Goal: Information Seeking & Learning: Learn about a topic

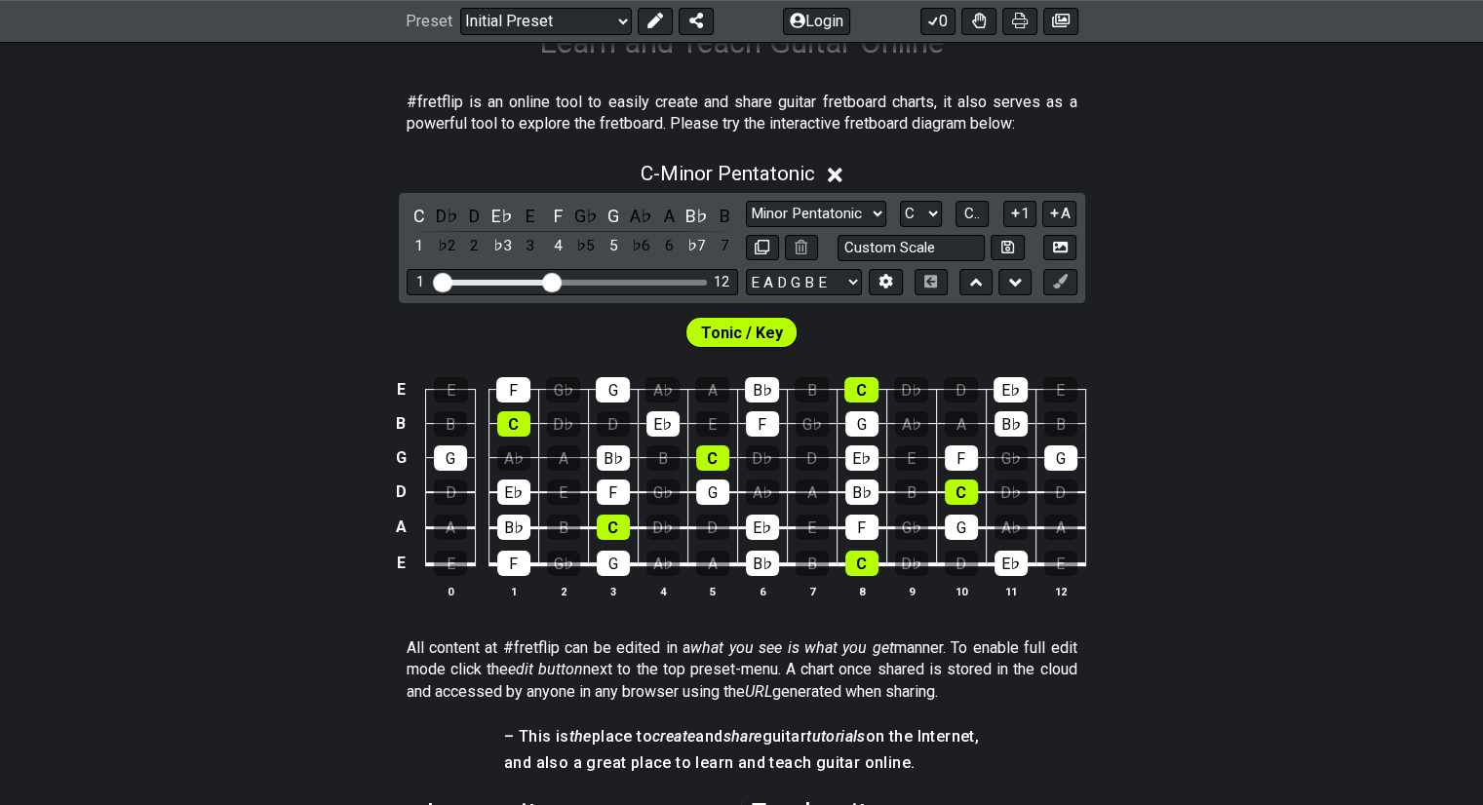
scroll to position [366, 0]
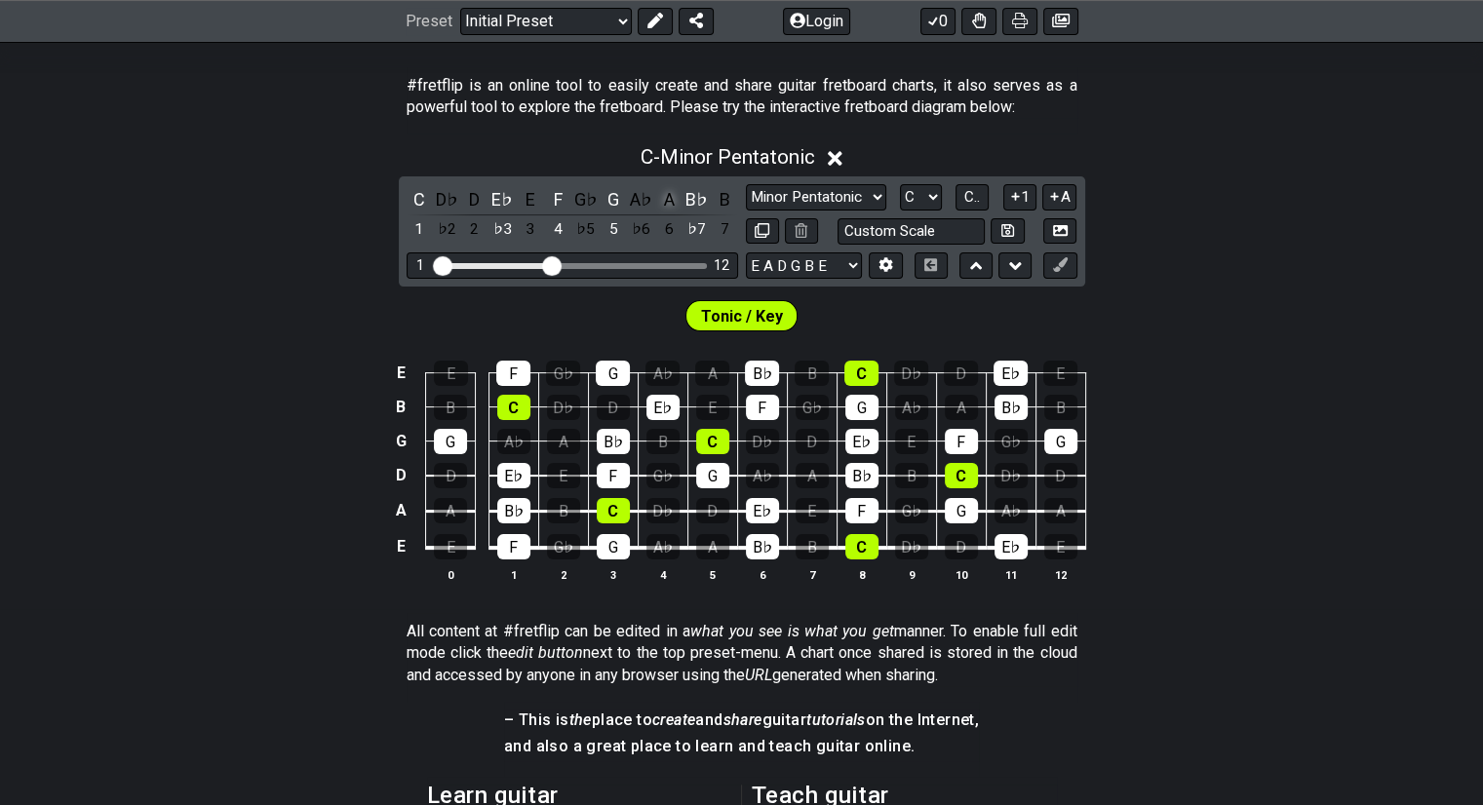
click at [659, 197] on div "A" at bounding box center [668, 199] width 25 height 26
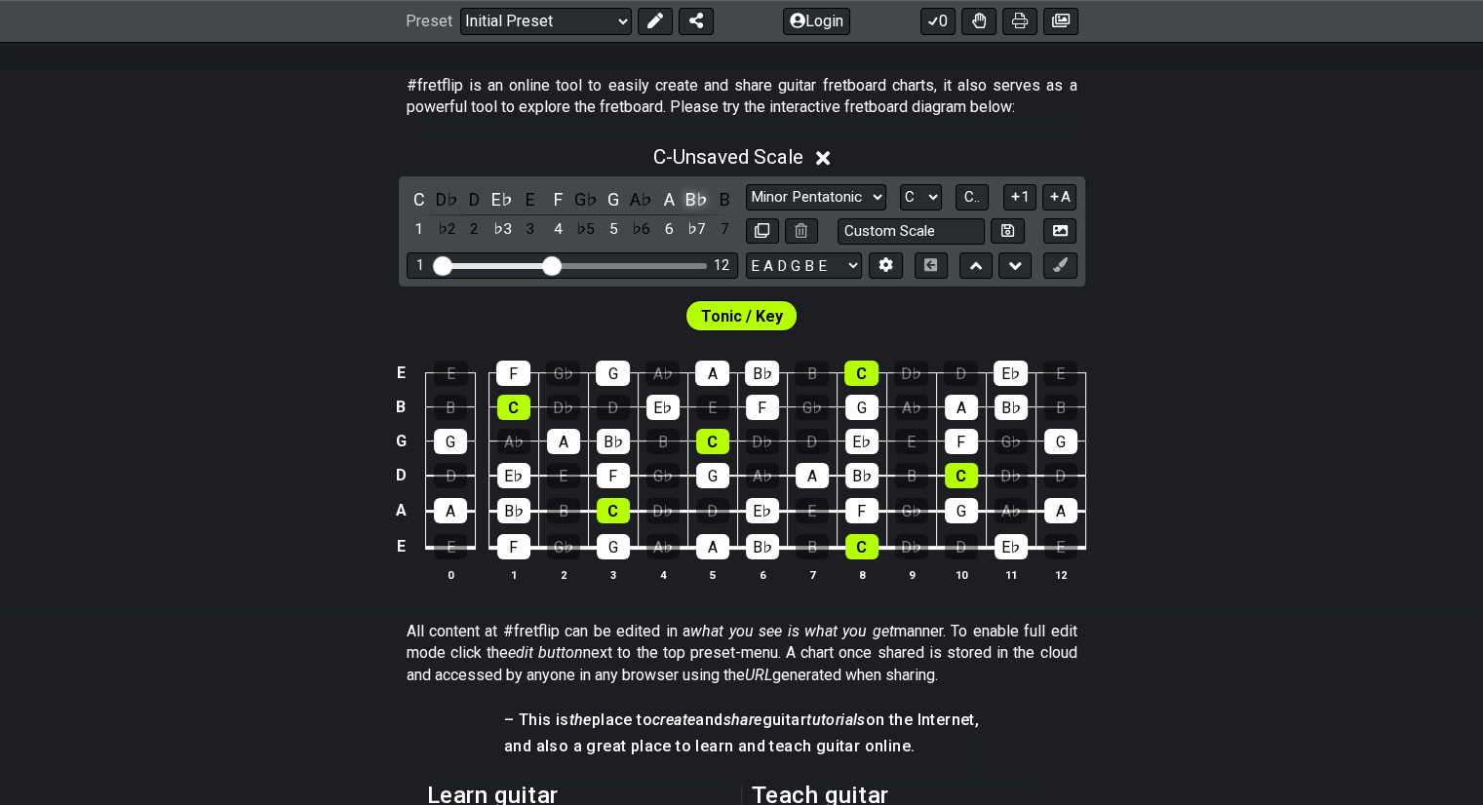
click at [698, 199] on div "B♭" at bounding box center [696, 199] width 25 height 26
click at [613, 194] on div "G" at bounding box center [612, 199] width 25 height 26
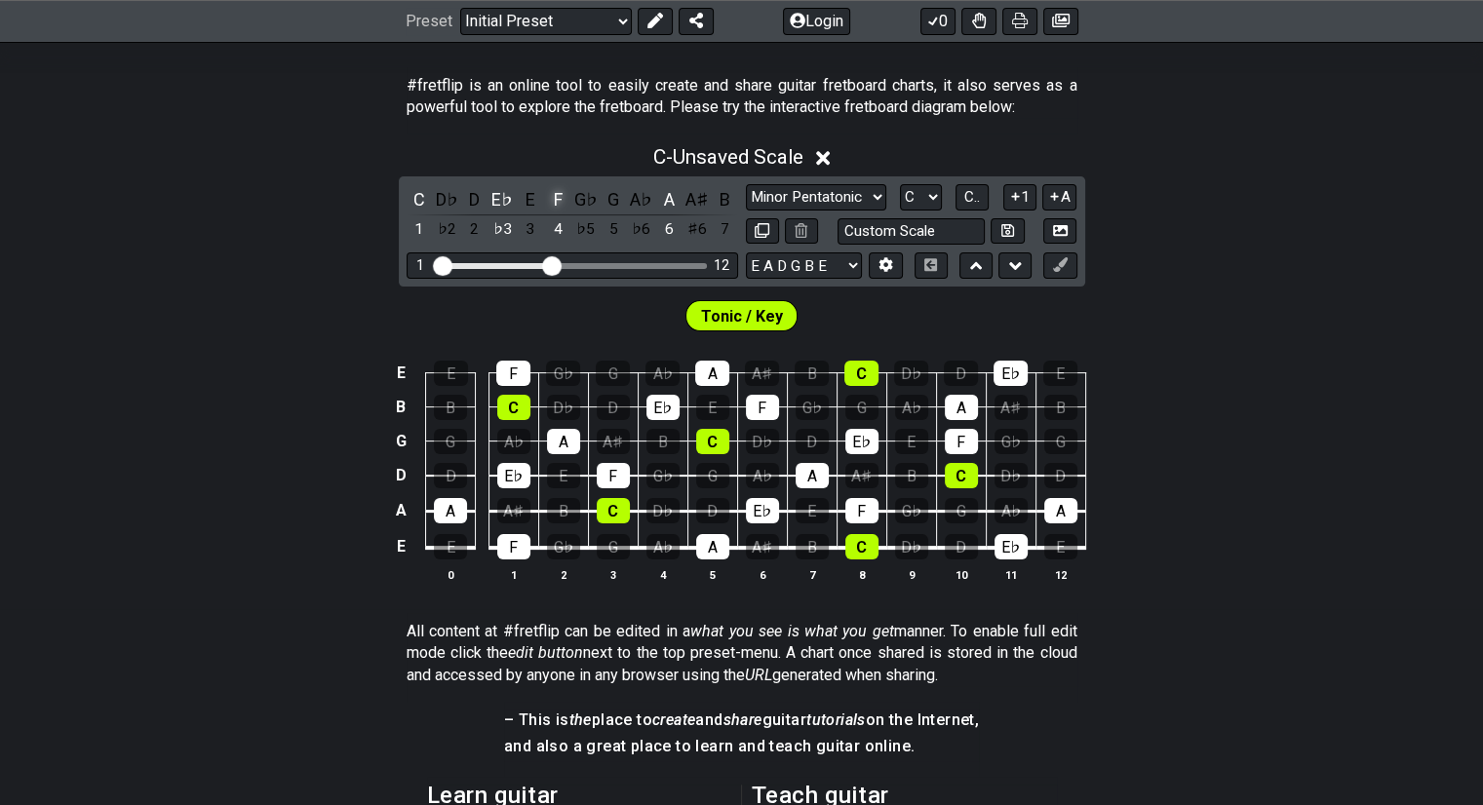
click at [565, 196] on div "F" at bounding box center [557, 199] width 25 height 26
click at [483, 200] on div "D" at bounding box center [474, 199] width 25 height 26
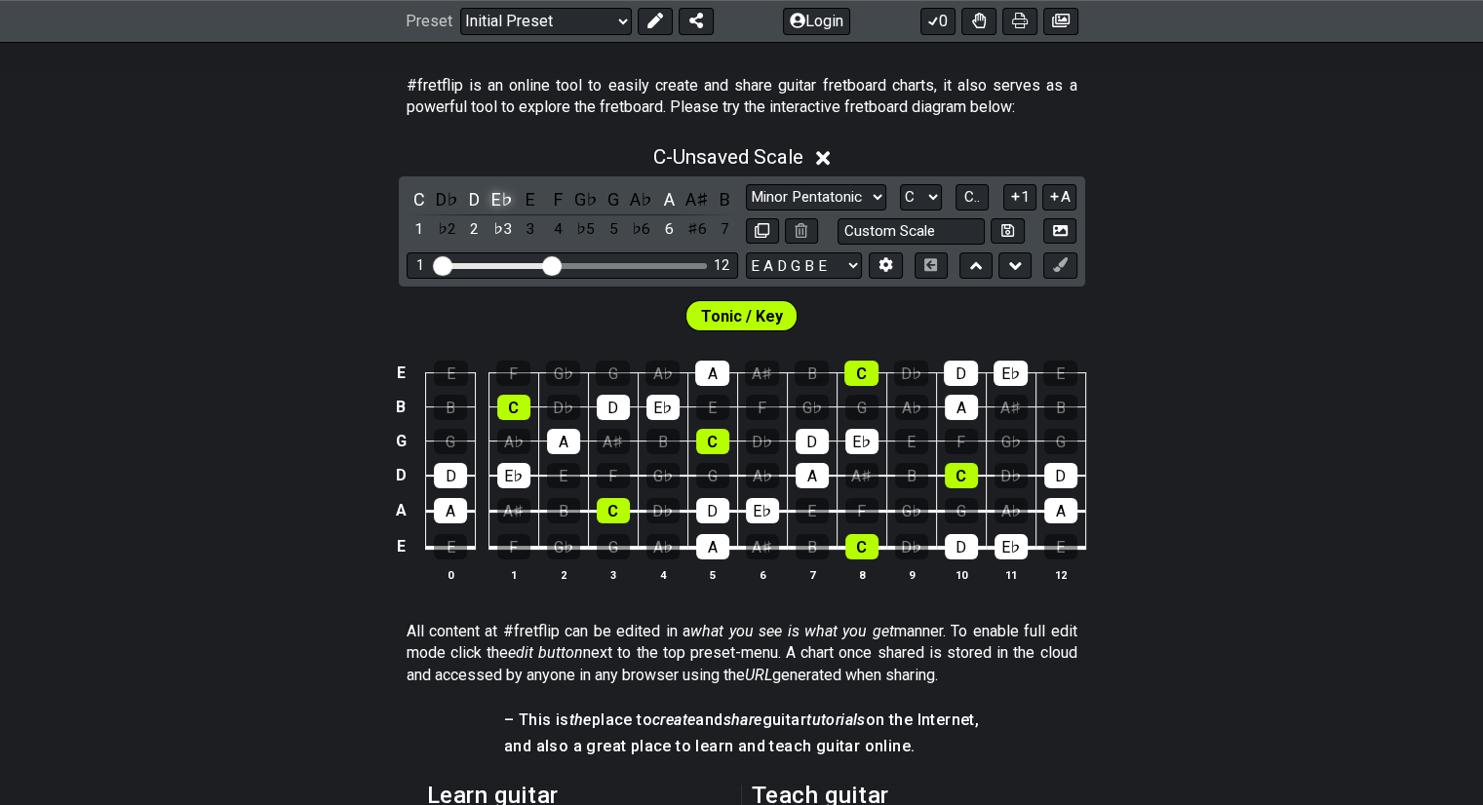
click at [503, 196] on div "E♭" at bounding box center [501, 199] width 25 height 26
click at [468, 197] on div "D" at bounding box center [474, 199] width 25 height 26
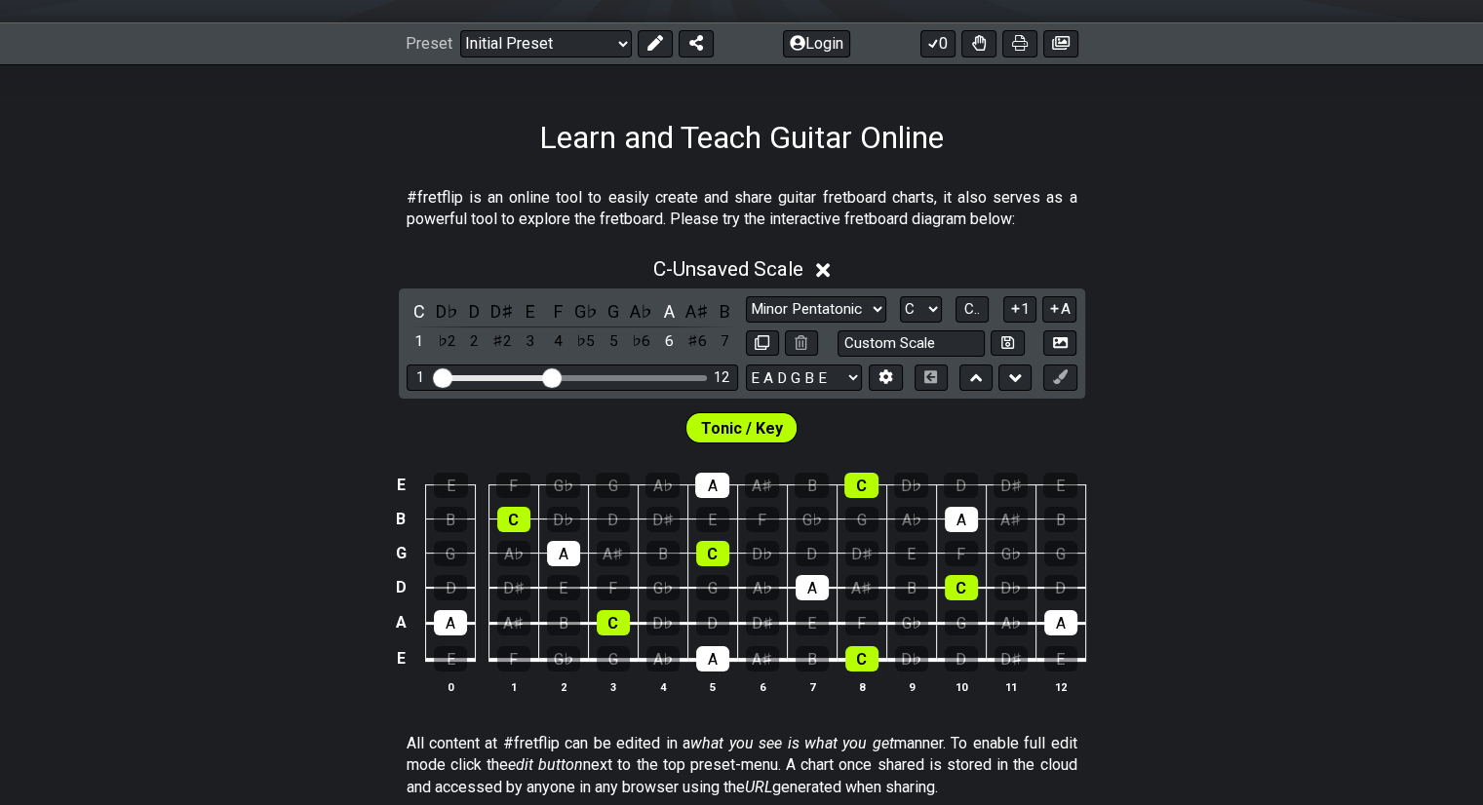
scroll to position [0, 0]
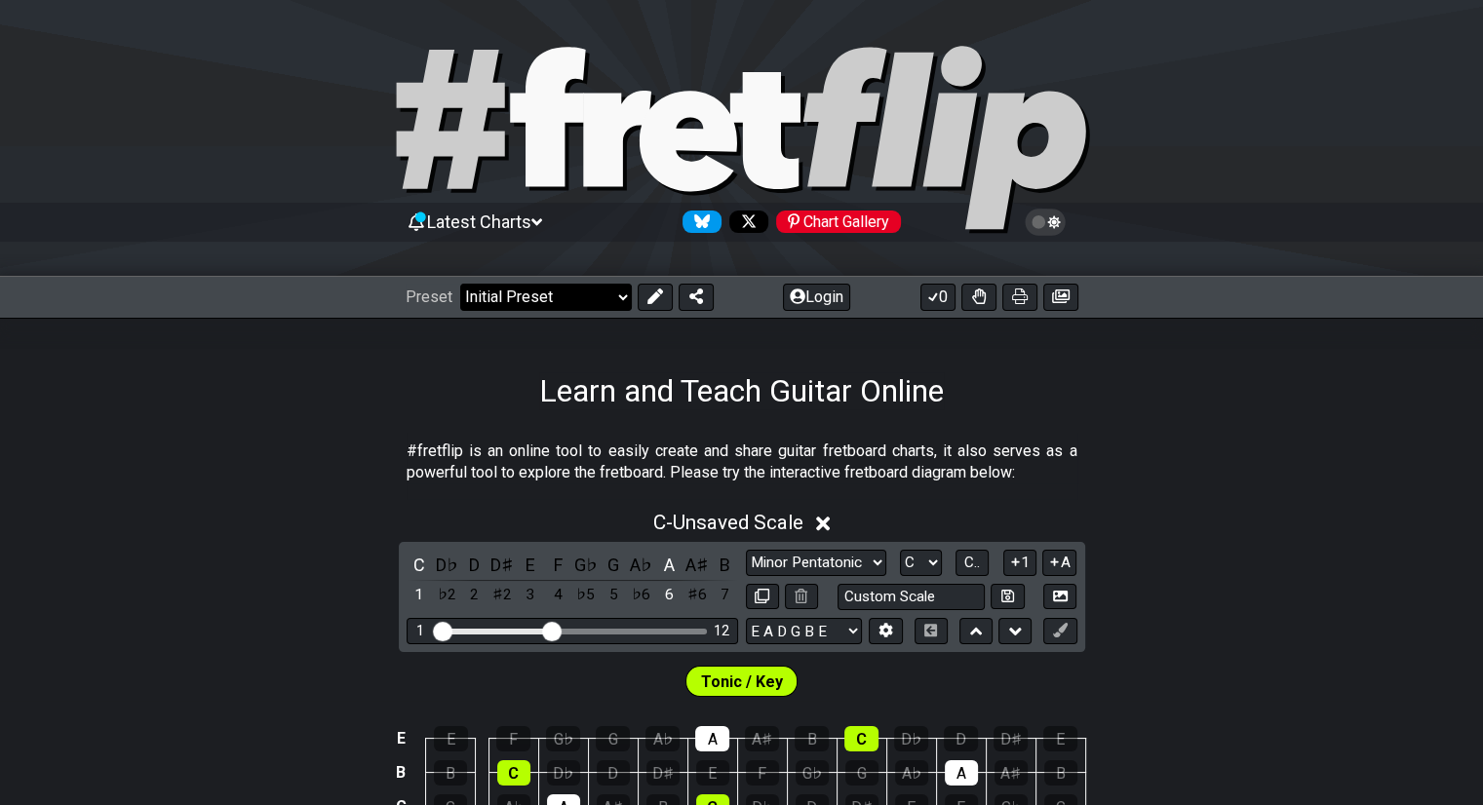
click at [526, 307] on select "Welcome to #fretflip! Initial Preset Custom Preset Minor Pentatonic Major Penta…" at bounding box center [546, 297] width 172 height 27
click at [465, 287] on select "Welcome to #fretflip! Initial Preset Custom Preset Minor Pentatonic Major Penta…" at bounding box center [546, 297] width 172 height 27
click at [460, 284] on select "Welcome to #fretflip! Initial Preset Custom Preset Minor Pentatonic Major Penta…" at bounding box center [546, 297] width 172 height 27
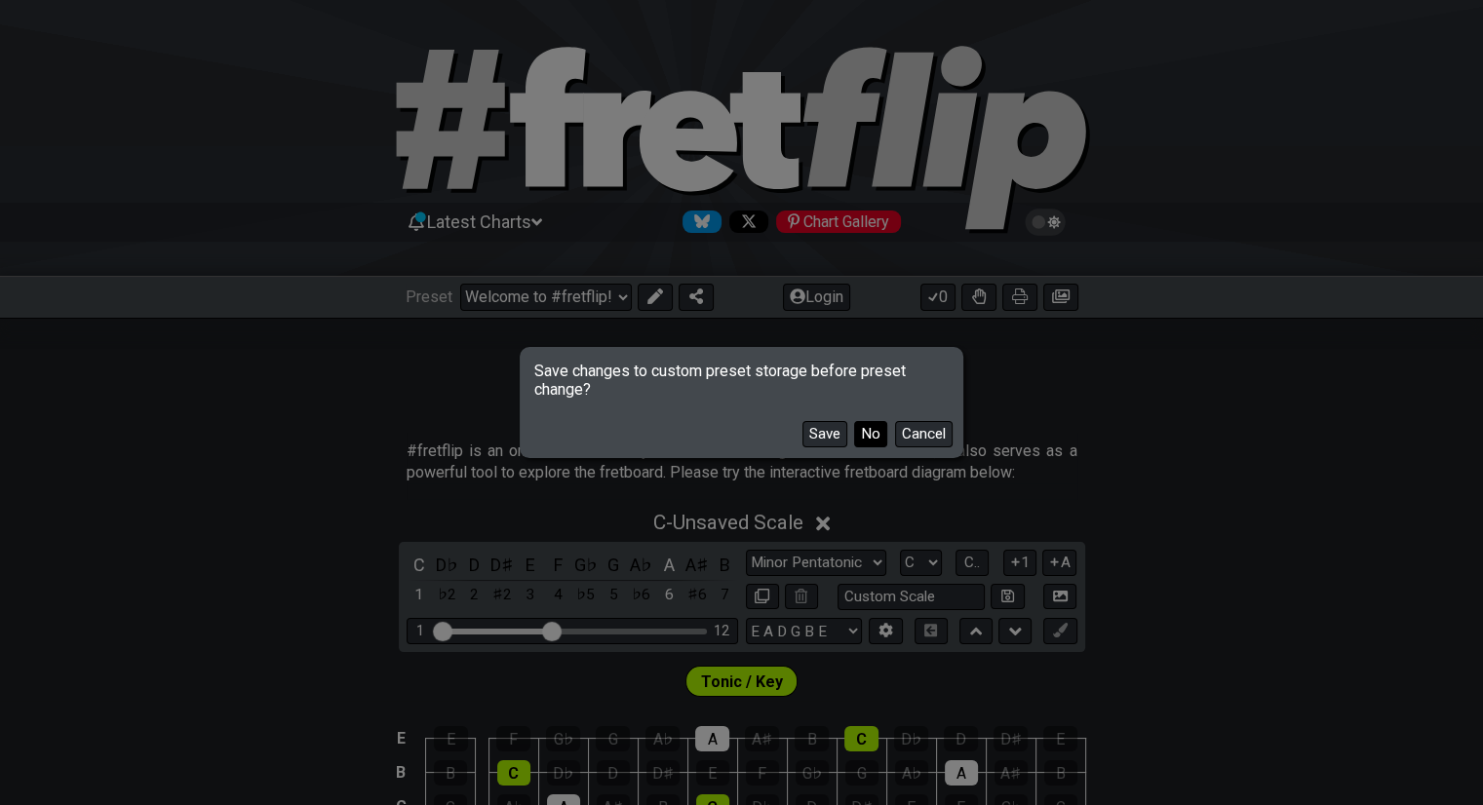
click at [868, 432] on button "No" at bounding box center [870, 434] width 33 height 26
select select "/movable-7th-chords"
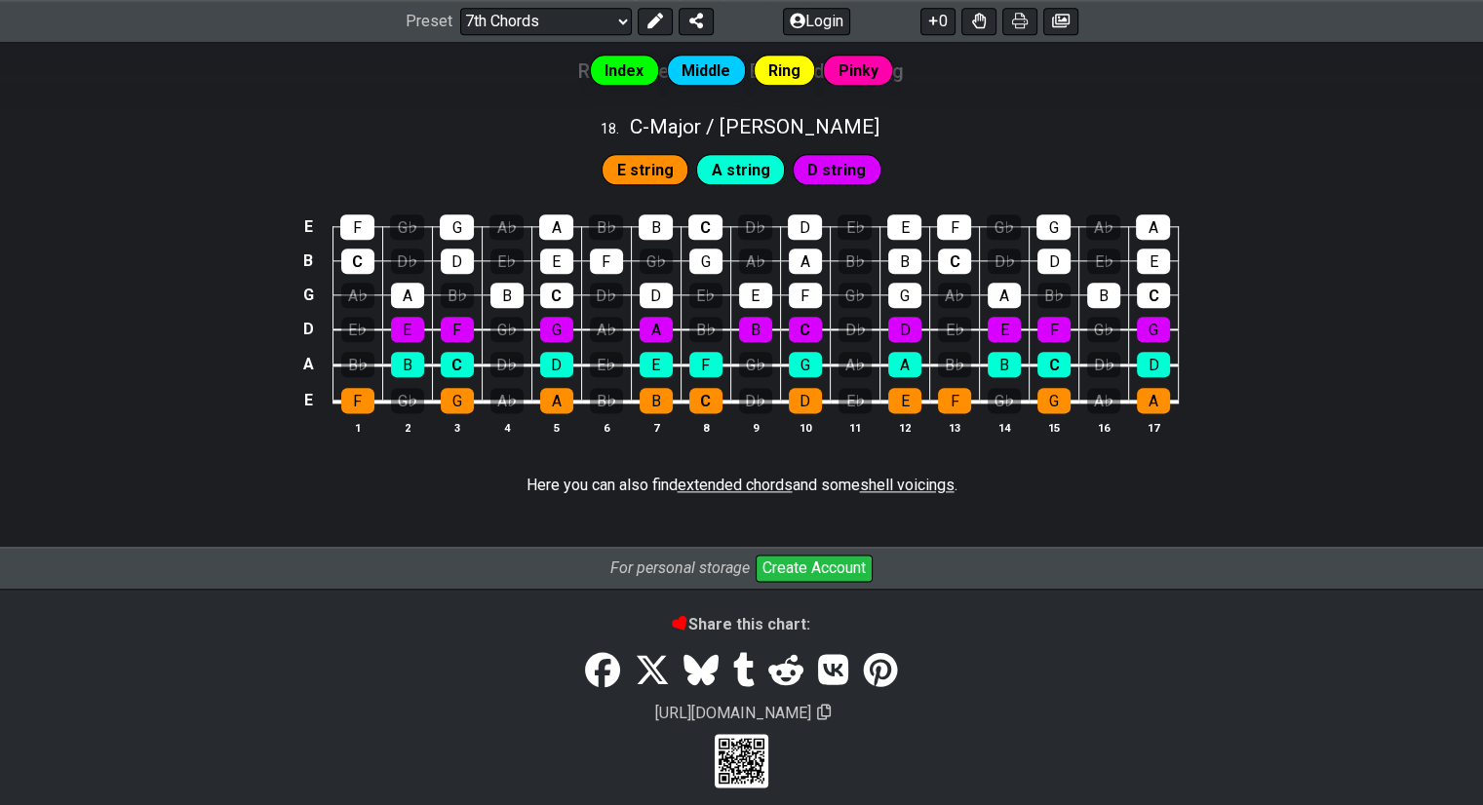
scroll to position [2376, 0]
